Goal: Complete application form: Complete application form

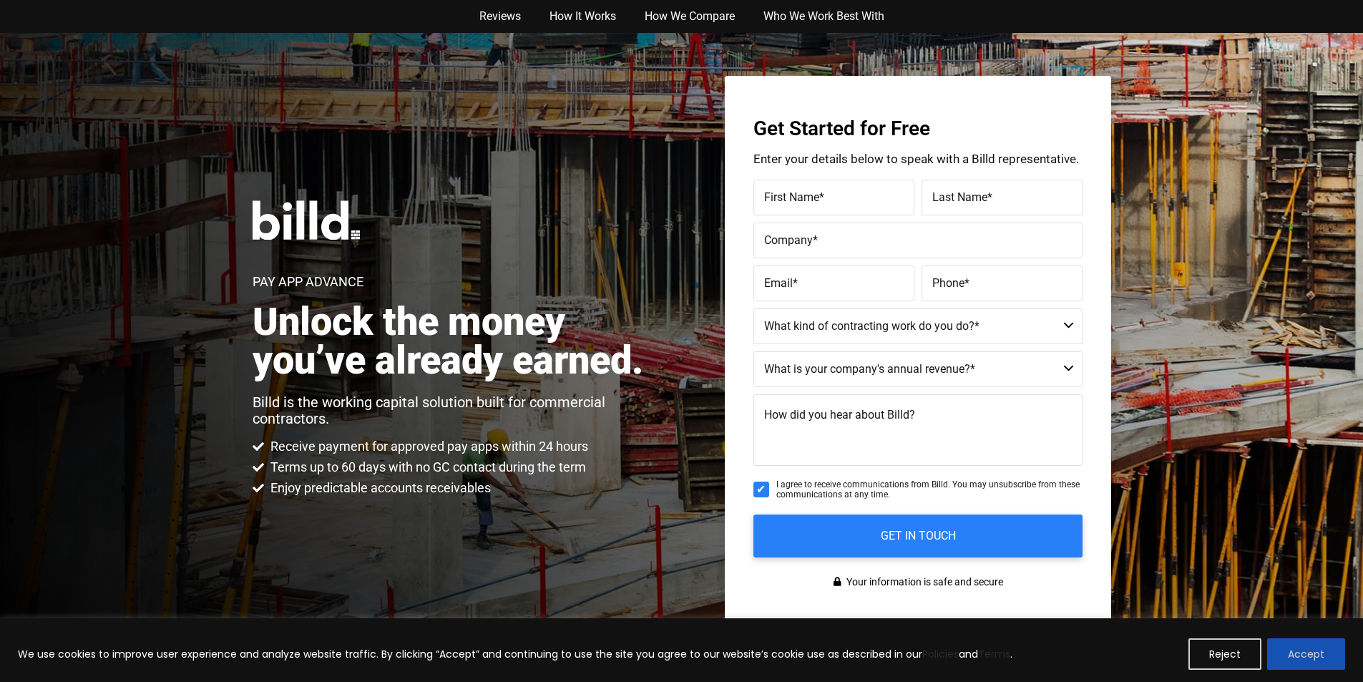
click at [1280, 644] on button "Accept" at bounding box center [1307, 653] width 78 height 31
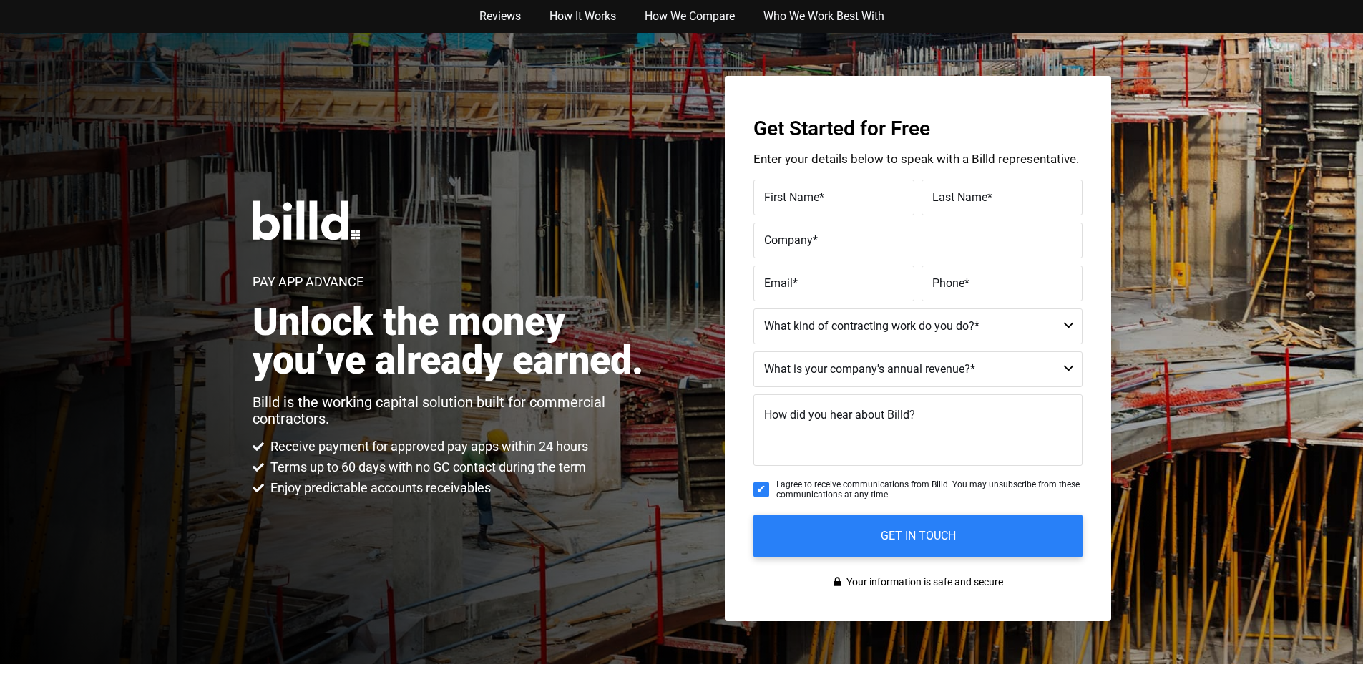
click at [769, 198] on span "First Name" at bounding box center [791, 197] width 55 height 14
click at [769, 198] on input "First Name *" at bounding box center [834, 198] width 161 height 36
type input "[PERSON_NAME]"
click at [988, 197] on span "*" at bounding box center [990, 197] width 5 height 14
click at [986, 197] on input "Last Name *" at bounding box center [1002, 198] width 161 height 36
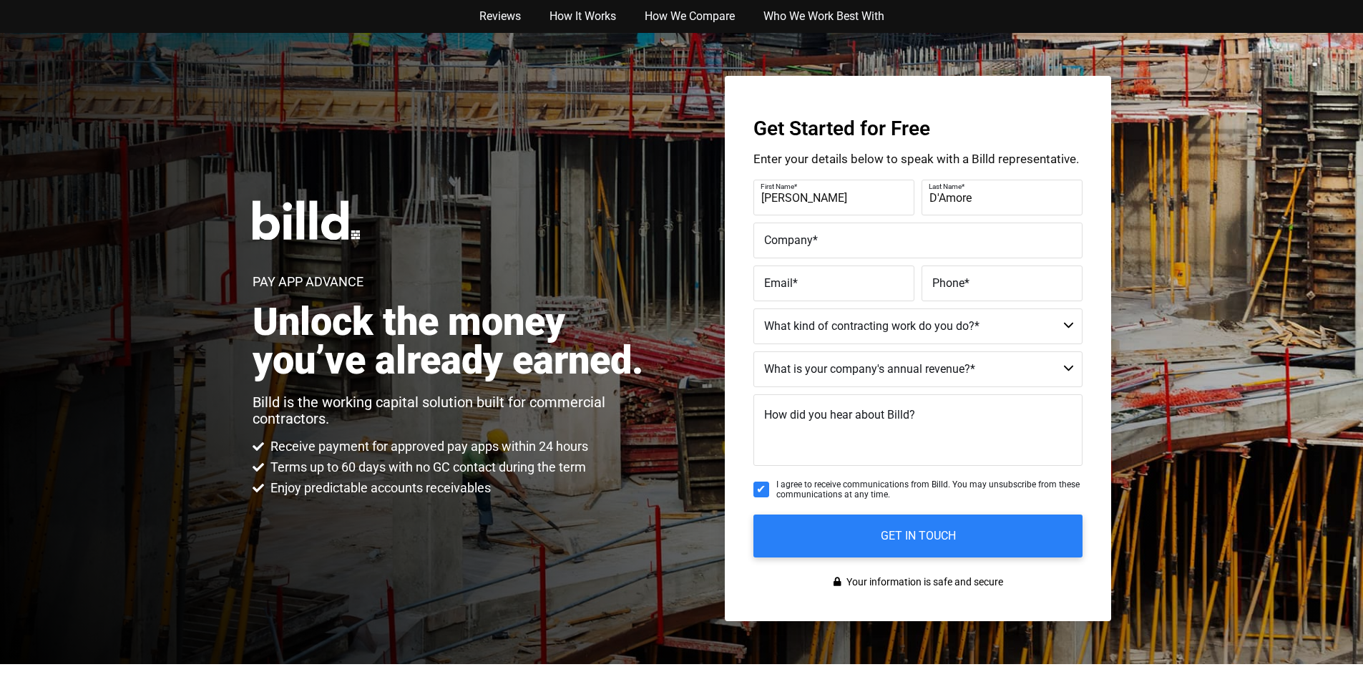
type input "D'Amore"
click at [813, 240] on span "*" at bounding box center [815, 240] width 5 height 14
click at [811, 240] on input "Company *" at bounding box center [918, 241] width 329 height 36
type input "[PERSON_NAME] and [PERSON_NAME]"
click at [809, 273] on label "Email *" at bounding box center [834, 283] width 140 height 21
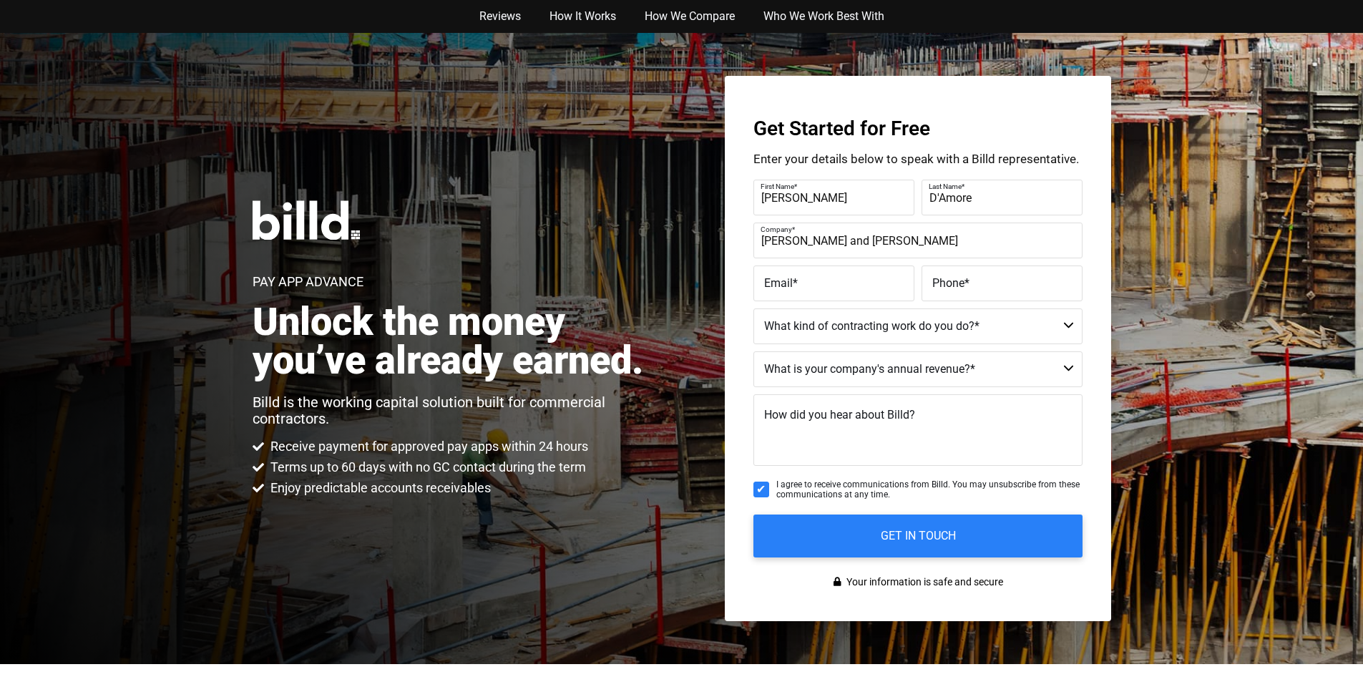
click at [809, 273] on input "Email *" at bounding box center [834, 284] width 161 height 36
type input "[EMAIL_ADDRESS][DOMAIN_NAME]"
click at [938, 294] on input "Phone *" at bounding box center [1002, 284] width 161 height 36
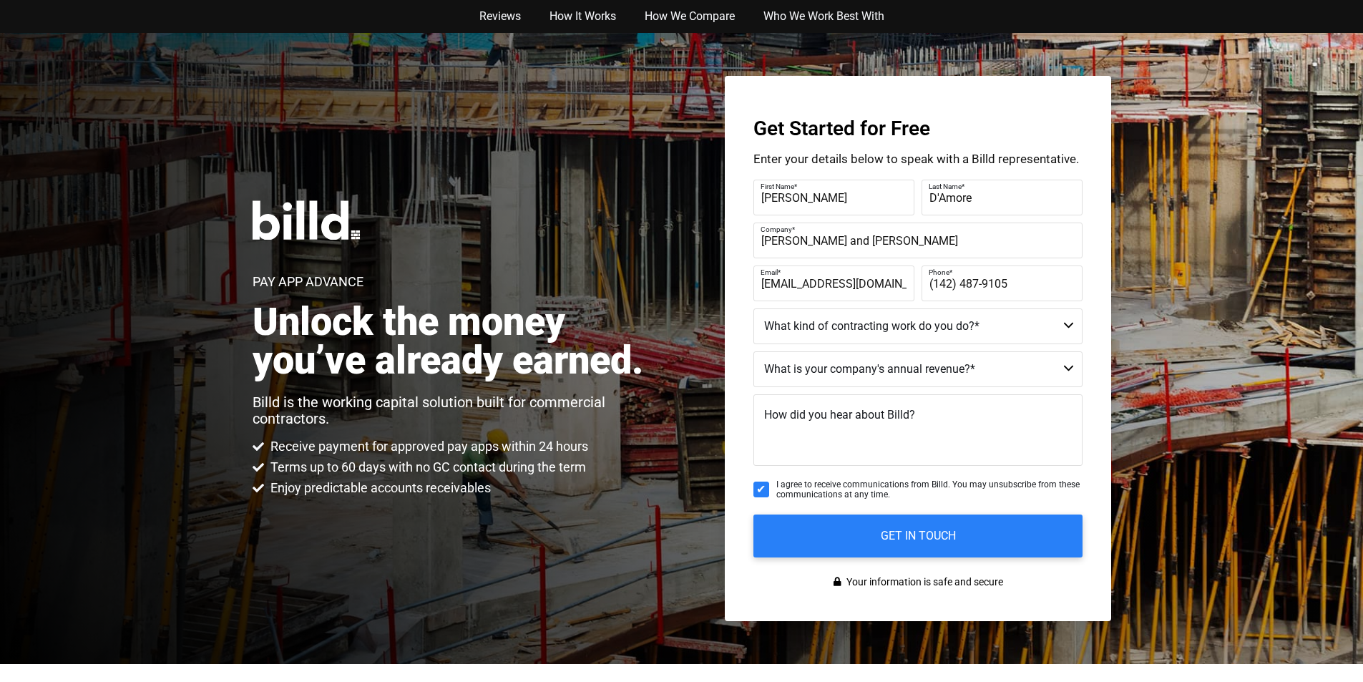
type input "(142) 487-9105"
click at [1013, 327] on select "Commercial Commercial and Residential Residential Not a Contractor" at bounding box center [918, 326] width 329 height 36
select select "Commercial and Residential"
click at [754, 308] on select "Commercial Commercial and Residential Residential Not a Contractor" at bounding box center [918, 326] width 329 height 36
click at [869, 364] on select "$40M + $25M - $40M $8M - $25M $4M - $8M $2M - $4M $1M - $2M Less than $1M" at bounding box center [918, 369] width 329 height 36
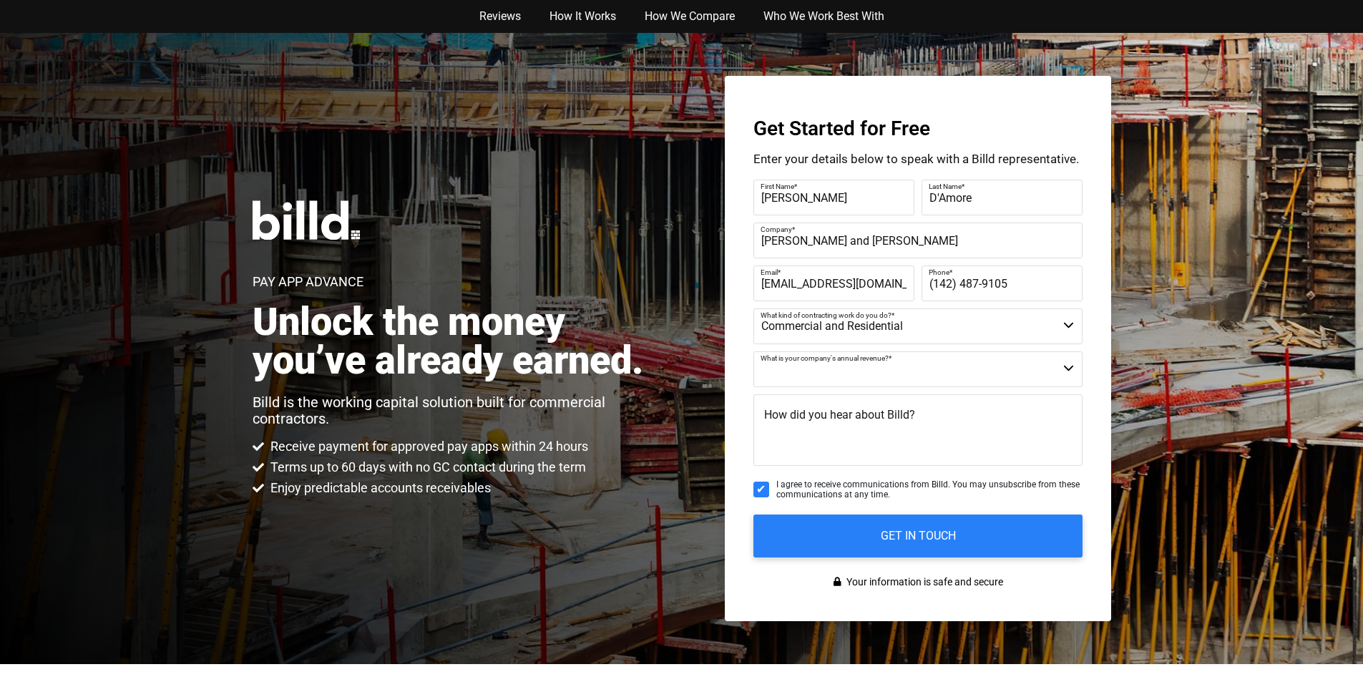
select select "$8M - $25M"
click at [754, 351] on select "$40M + $25M - $40M $8M - $25M $4M - $8M $2M - $4M $1M - $2M Less than $1M" at bounding box center [918, 369] width 329 height 36
click at [872, 485] on span "I agree to receive communications from Billd. You may unsubscribe from these co…" at bounding box center [930, 490] width 306 height 21
click at [769, 485] on input "I agree to receive communications from Billd. You may unsubscribe from these co…" at bounding box center [762, 490] width 16 height 16
checkbox input "false"
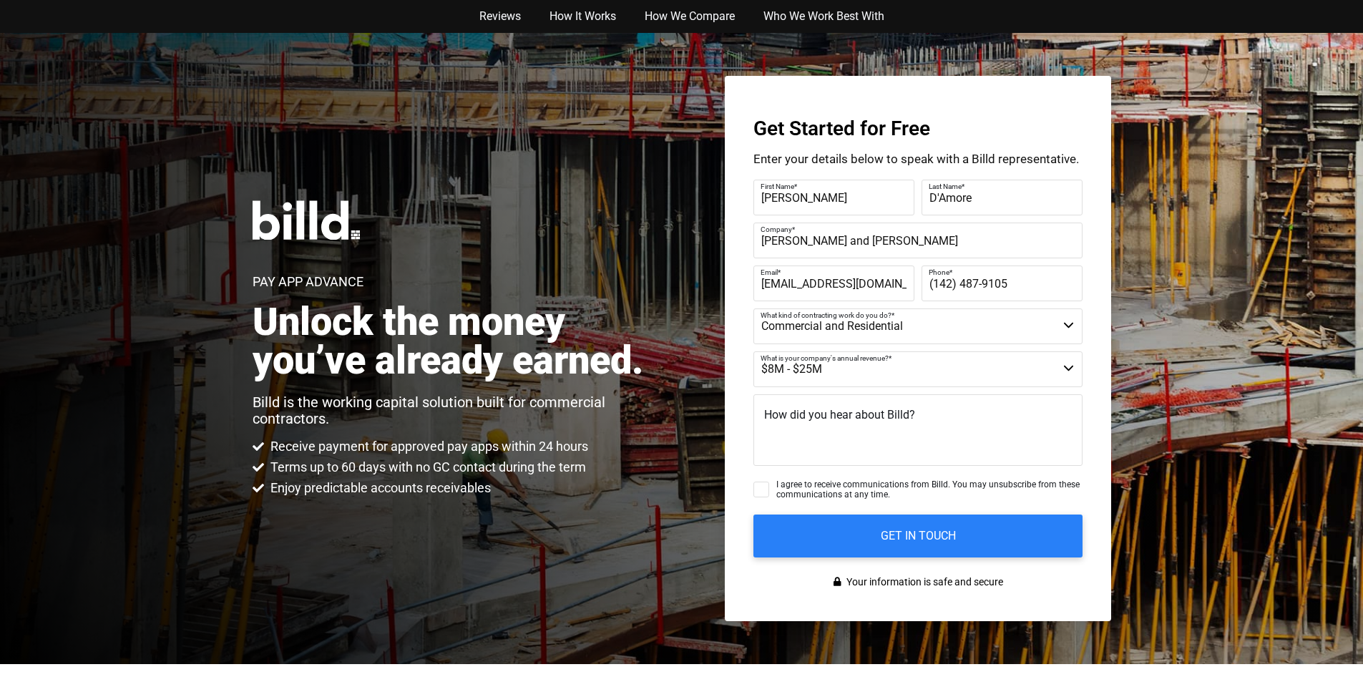
click at [754, 515] on input "GET IN TOUCH" at bounding box center [918, 536] width 329 height 43
